Goal: Task Accomplishment & Management: Complete application form

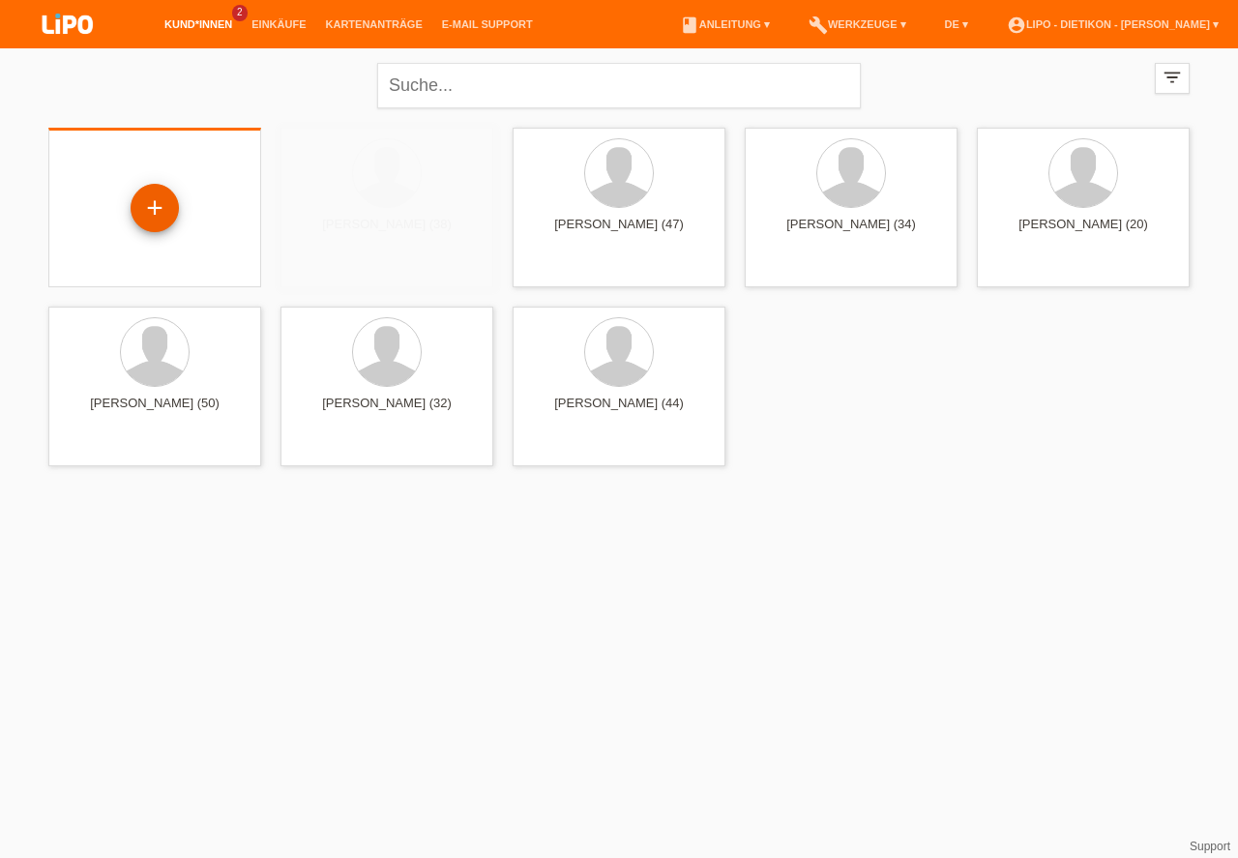
click at [157, 206] on div "+" at bounding box center [154, 207] width 46 height 33
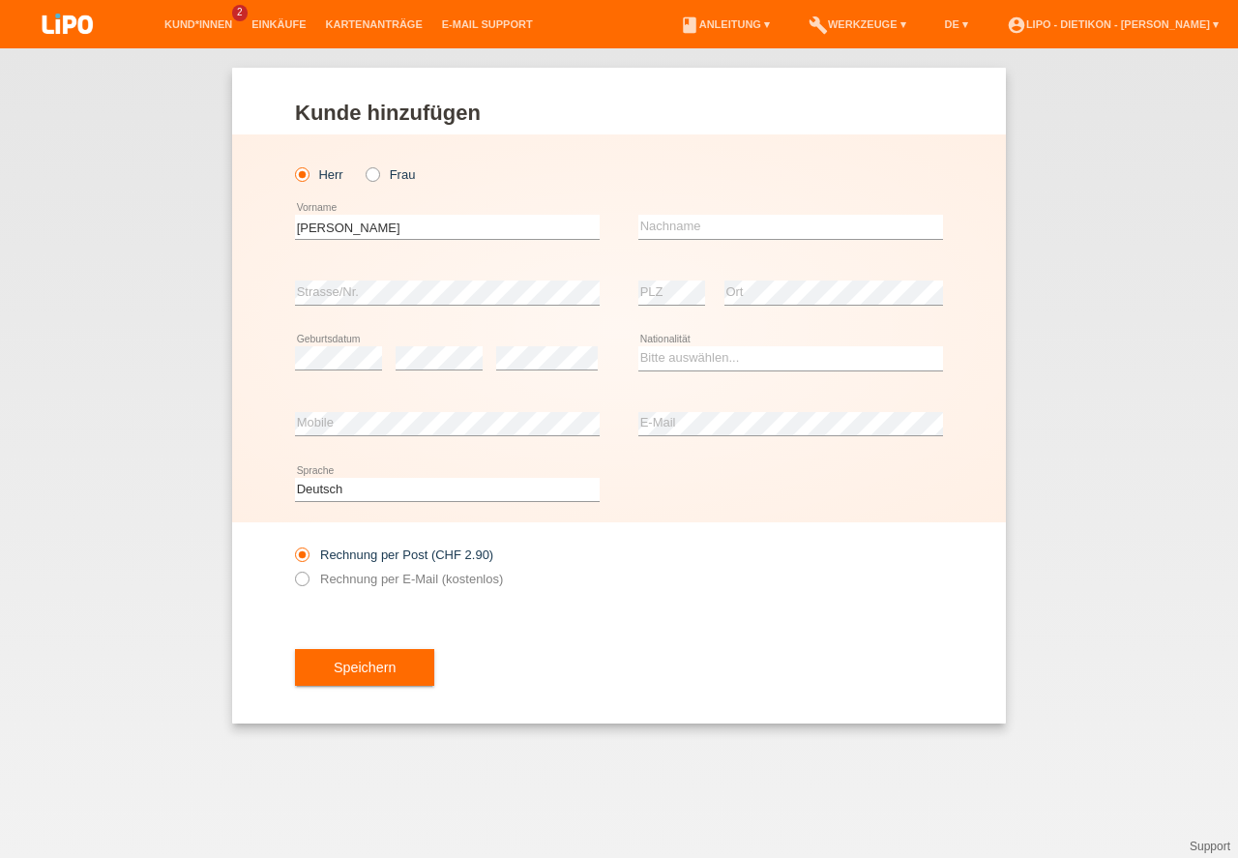
type input "[PERSON_NAME]"
type input "Nikles"
click at [707, 359] on select "Bitte auswählen... Schweiz Deutschland Liechtenstein Österreich ------------ Af…" at bounding box center [790, 357] width 305 height 23
select select "DE"
click at [0, 0] on option "Deutschland" at bounding box center [0, 0] width 0 height 0
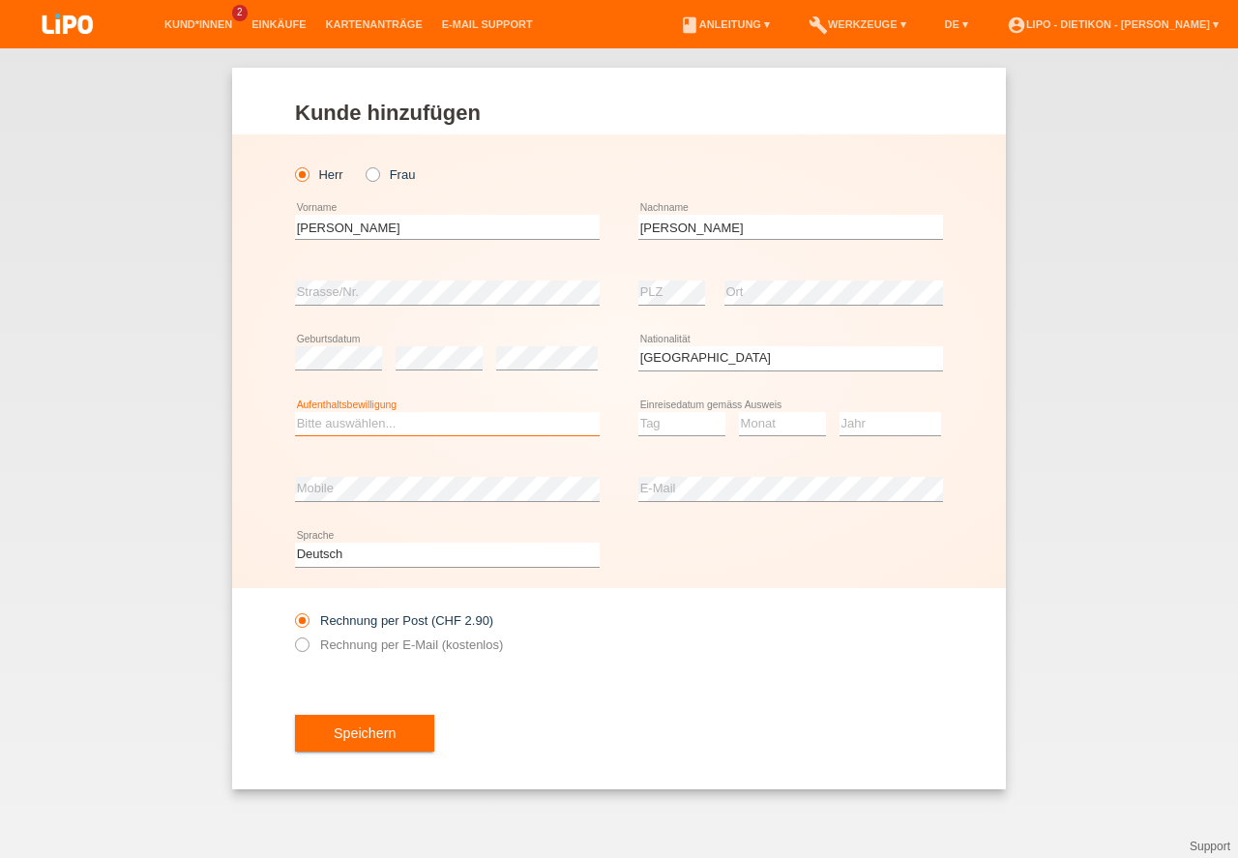
click at [404, 420] on select "Bitte auswählen... C B B - Flüchtlingsstatus Andere" at bounding box center [447, 423] width 305 height 23
select select "C"
click at [0, 0] on option "C" at bounding box center [0, 0] width 0 height 0
click at [682, 424] on select "Tag 01 02 03 04 05 06 07 08 09 10 11" at bounding box center [681, 423] width 87 height 23
select select "09"
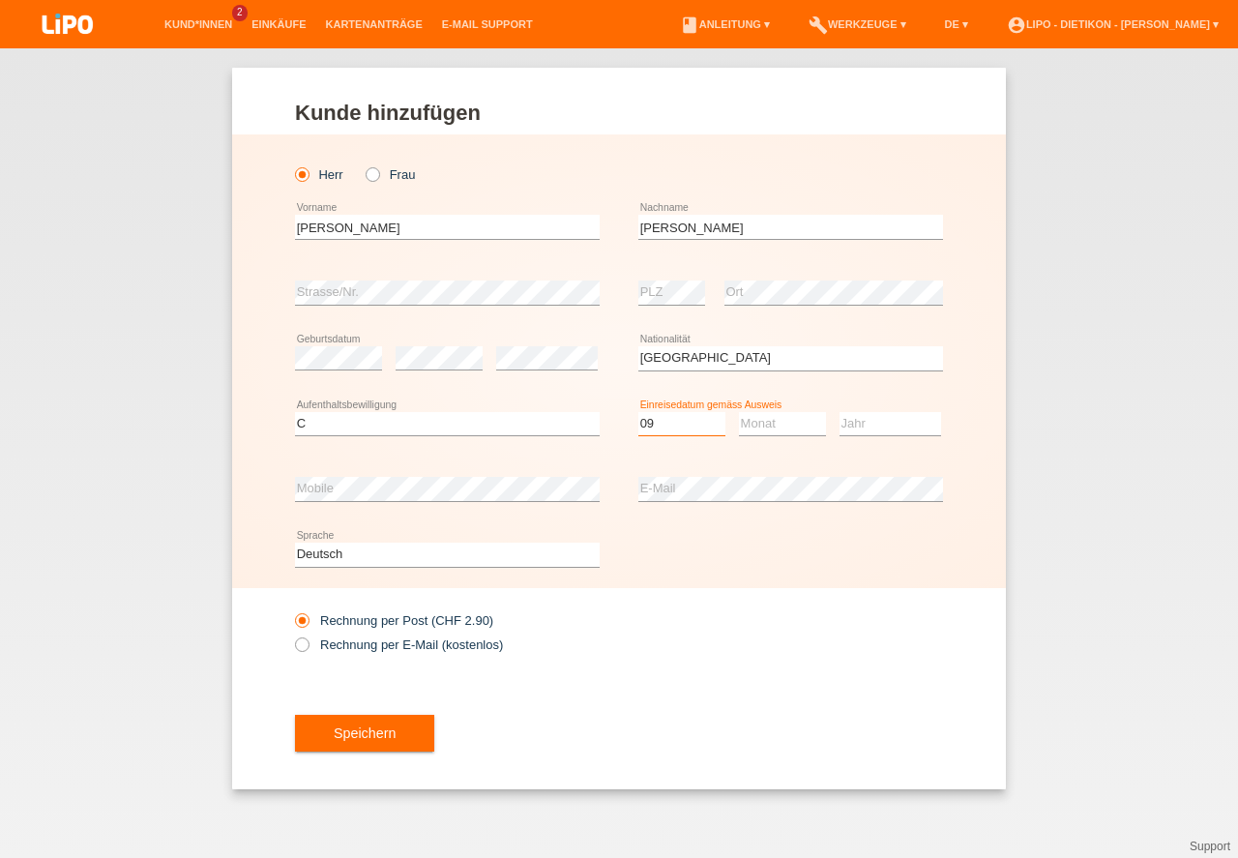
click at [0, 0] on option "09" at bounding box center [0, 0] width 0 height 0
click at [785, 422] on select "Monat 01 02 03 04 05 06 07 08 09 10 11" at bounding box center [782, 423] width 87 height 23
select select "01"
click at [0, 0] on option "01" at bounding box center [0, 0] width 0 height 0
click at [864, 423] on select "Jahr 2025 2024 2023 2022 2021 2020 2019 2018 2017 2016 2015 2014 2013 2012 2011…" at bounding box center [890, 423] width 102 height 23
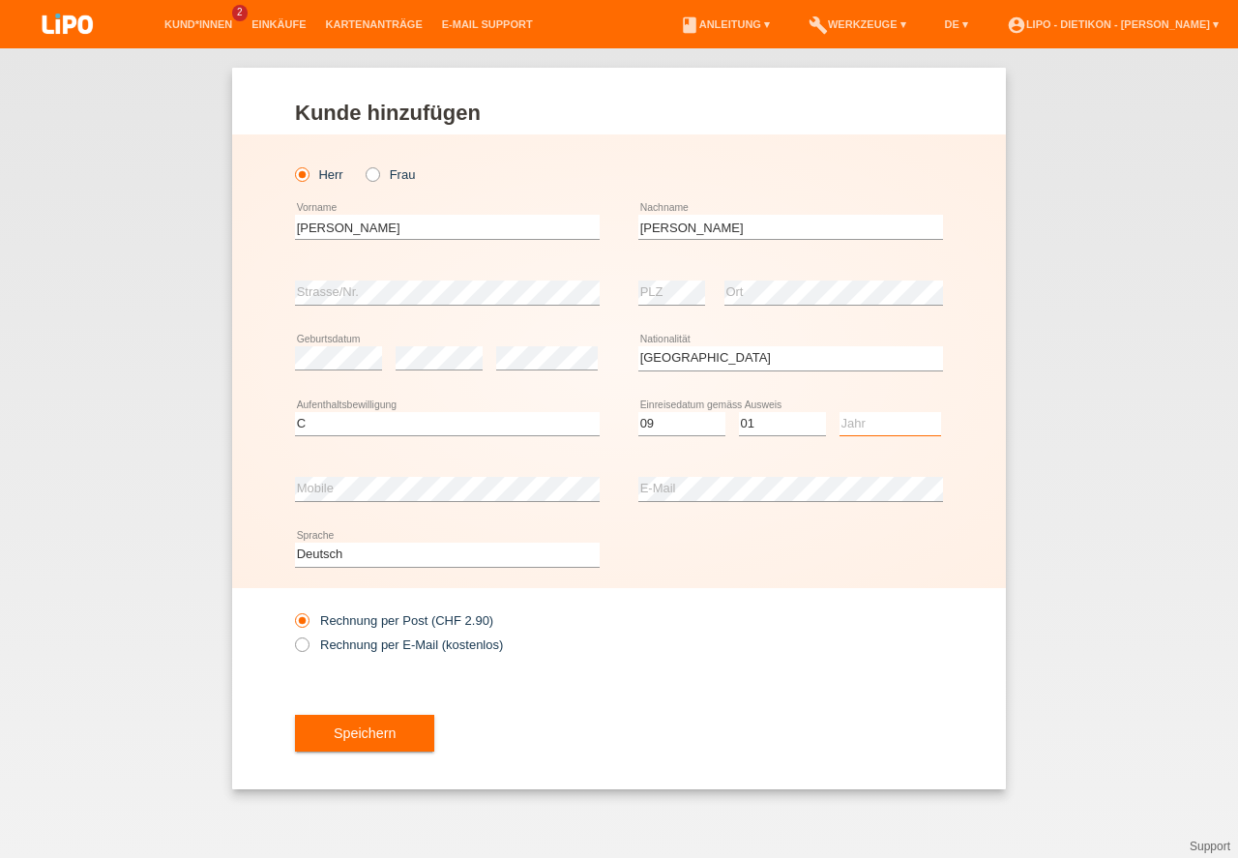
select select "2007"
click at [0, 0] on option "2007" at bounding box center [0, 0] width 0 height 0
click at [517, 694] on div "Speichern" at bounding box center [619, 733] width 648 height 112
click at [363, 656] on div "Rechnung per Post (CHF 2.90) Rechnung per E-Mail (kostenlos)" at bounding box center [447, 632] width 305 height 48
click at [347, 647] on label "Rechnung per E-Mail (kostenlos)" at bounding box center [399, 644] width 208 height 15
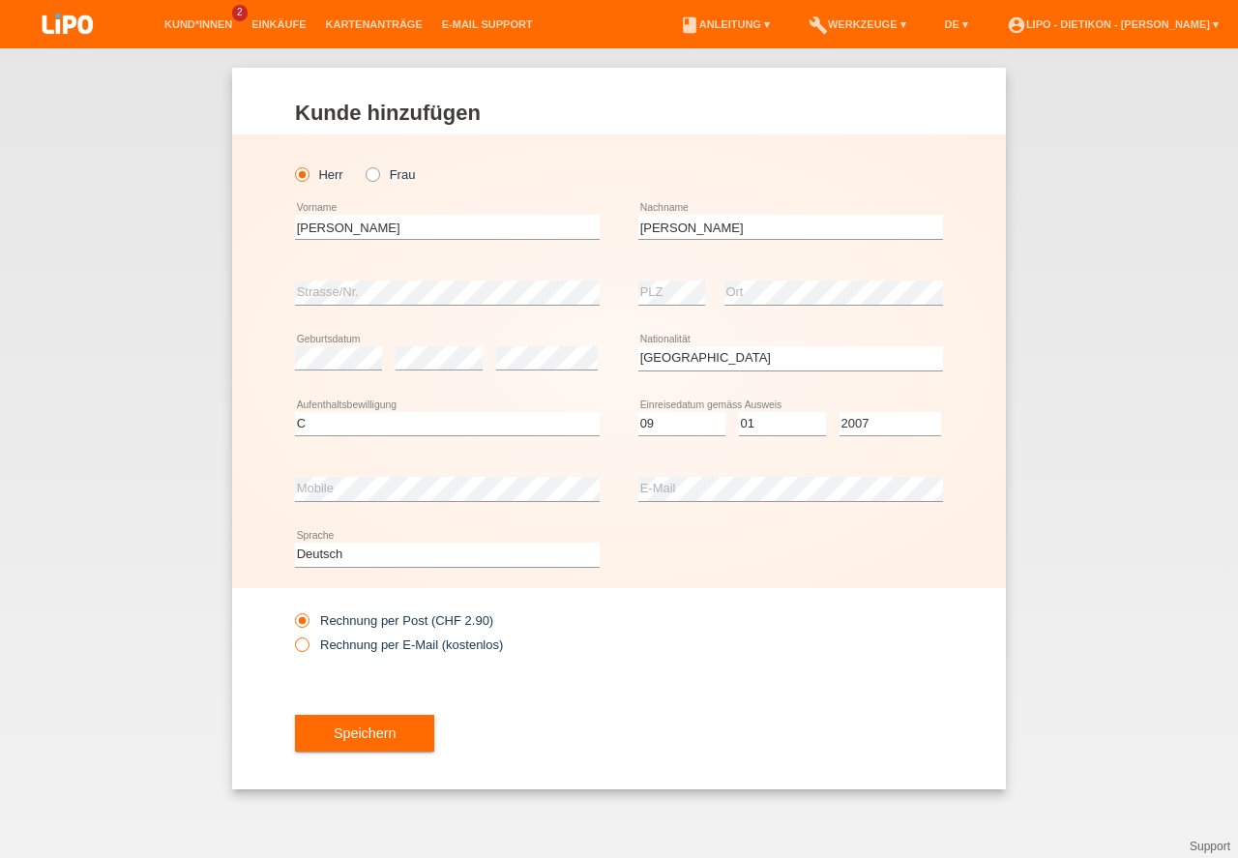
click at [307, 647] on input "Rechnung per E-Mail (kostenlos)" at bounding box center [301, 649] width 13 height 24
radio input "true"
click at [366, 744] on button "Speichern" at bounding box center [364, 733] width 139 height 37
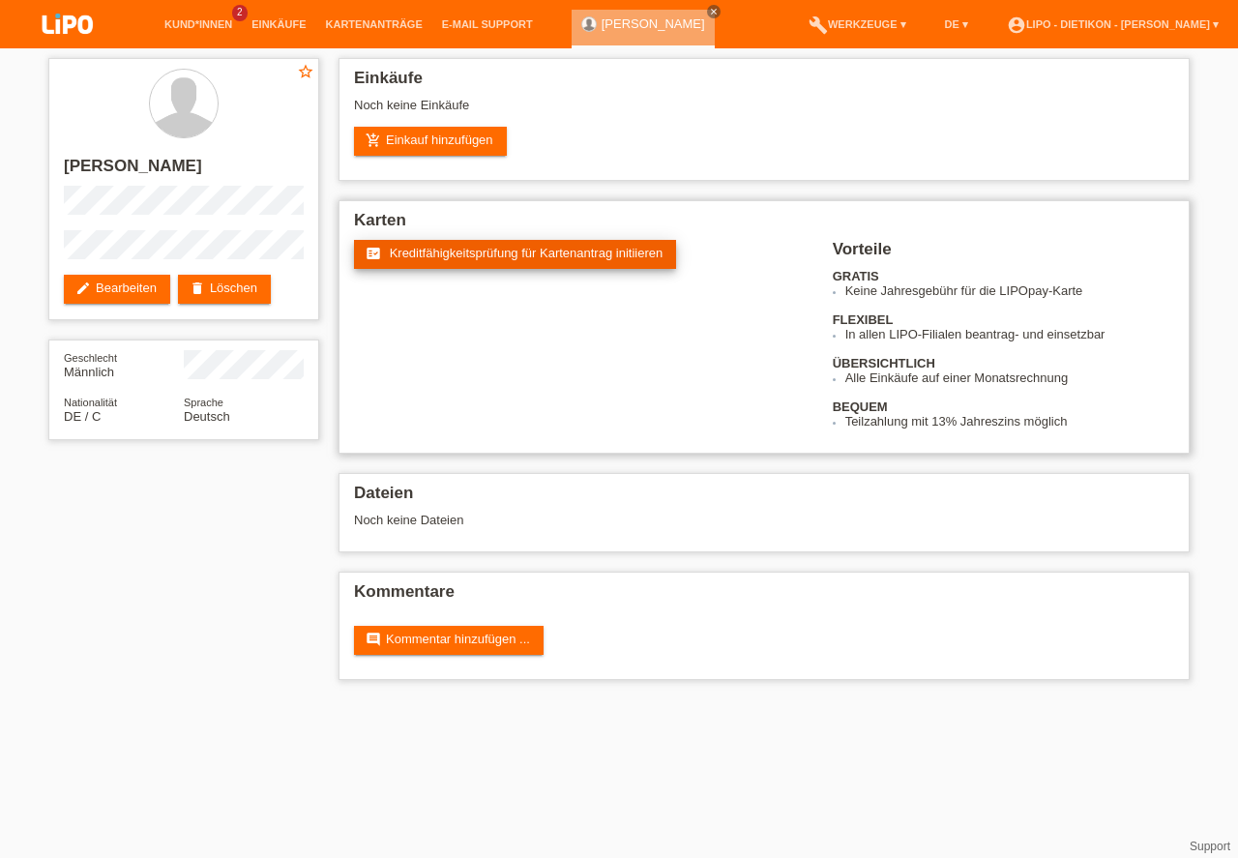
click at [528, 254] on span "Kreditfähigkeitsprüfung für Kartenantrag initiieren" at bounding box center [527, 253] width 274 height 15
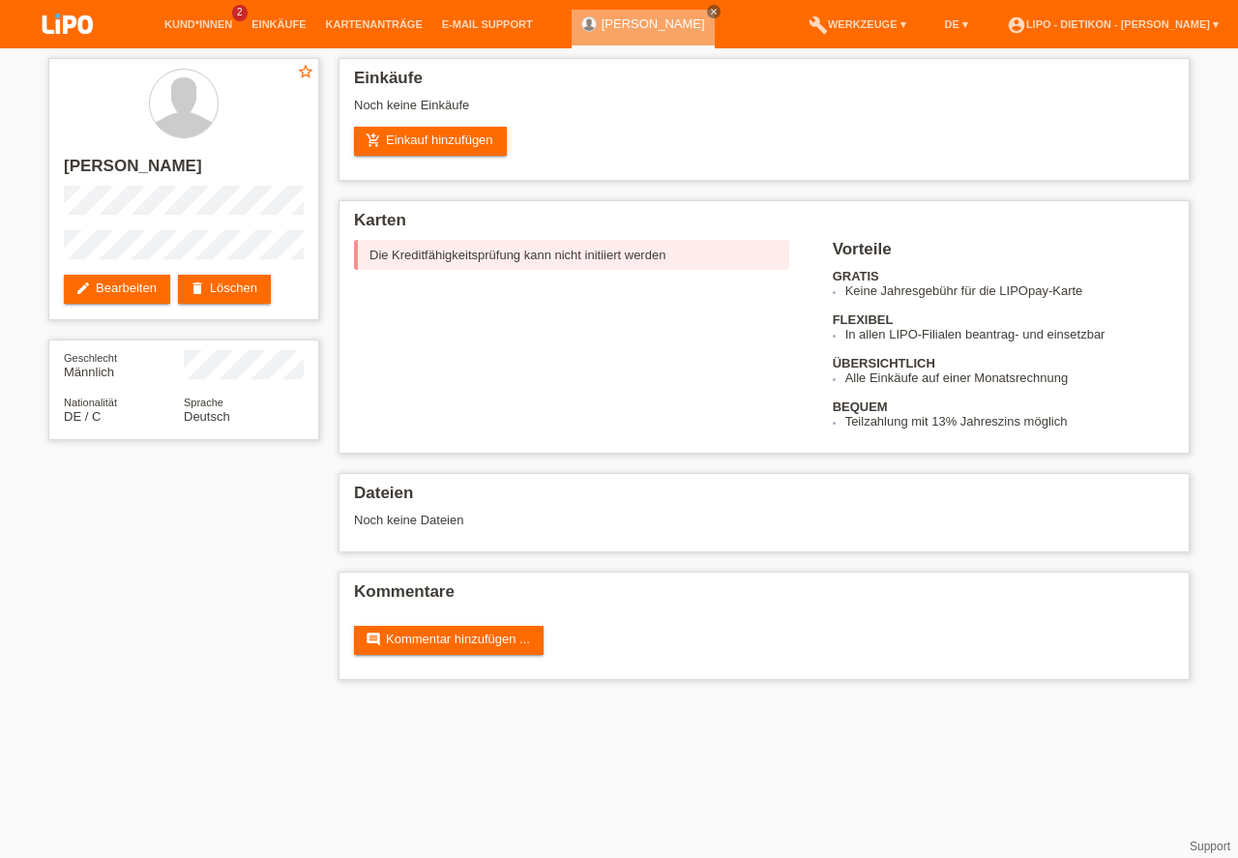
click at [73, 28] on img at bounding box center [67, 25] width 97 height 51
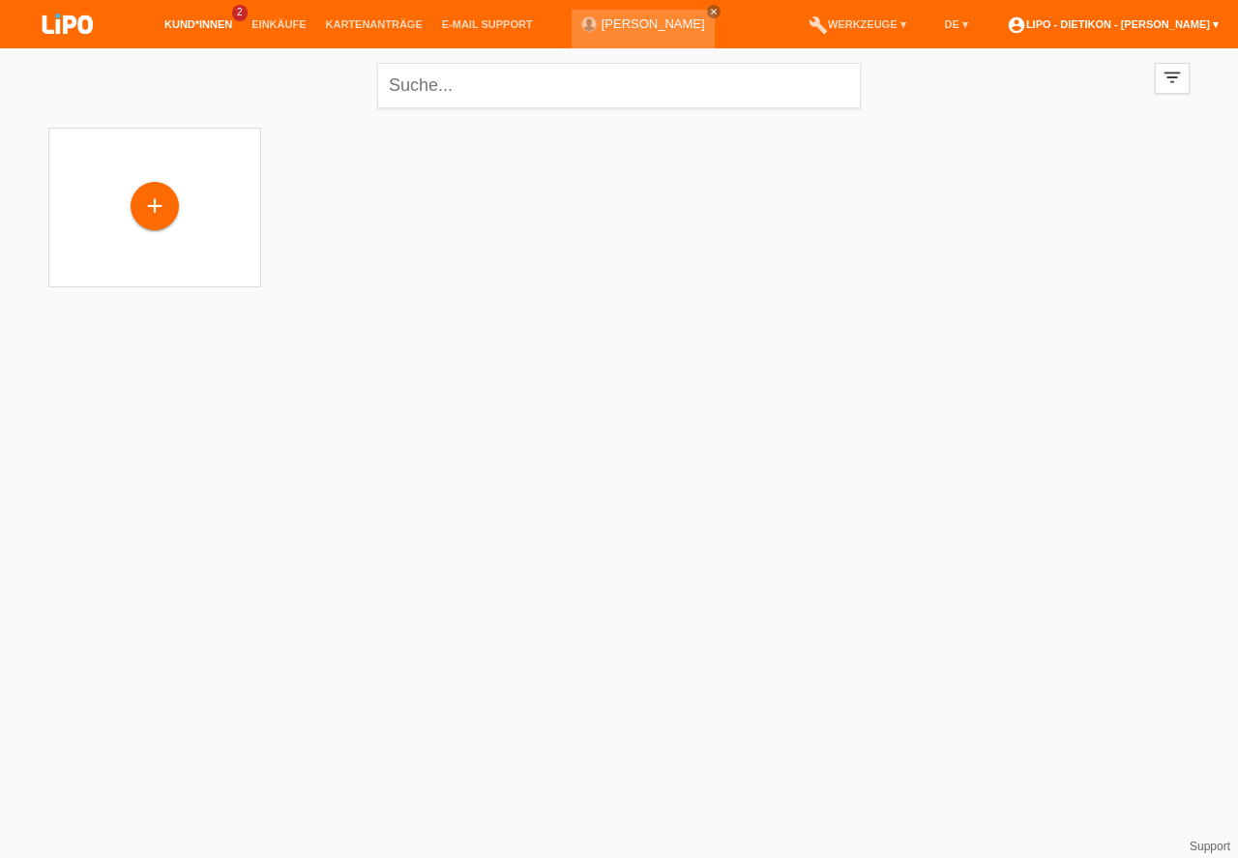
click at [1115, 29] on link "account_circle LIPO - Dietikon - [PERSON_NAME] ▾" at bounding box center [1112, 24] width 231 height 12
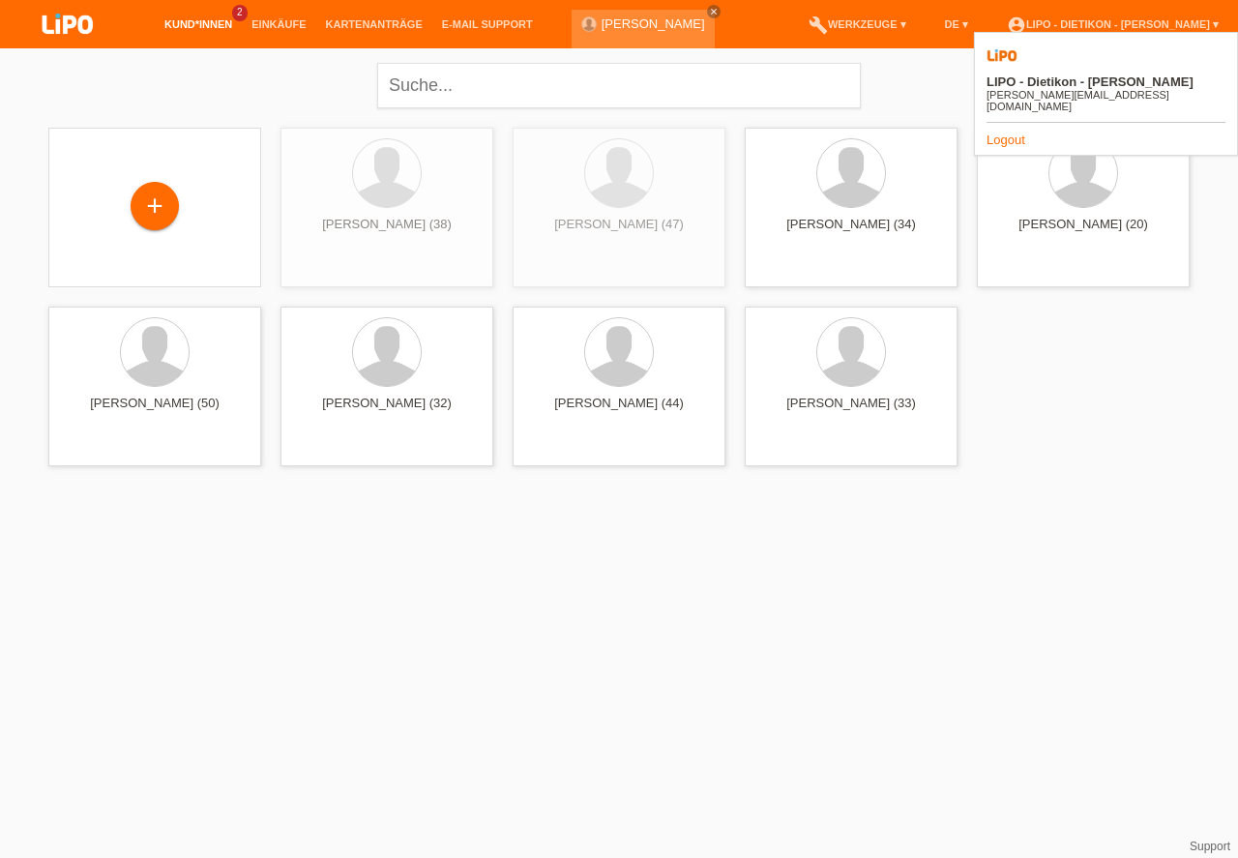
click at [1015, 132] on link "Logout" at bounding box center [1005, 139] width 39 height 15
